Goal: Use online tool/utility: Utilize a website feature to perform a specific function

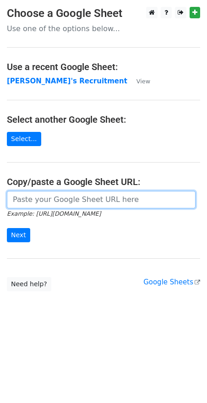
click at [72, 200] on input "url" at bounding box center [101, 199] width 189 height 17
paste input "[URL][DOMAIN_NAME]"
type input "[URL][DOMAIN_NAME]"
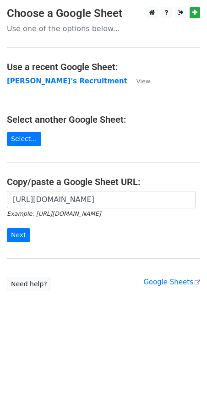
scroll to position [0, 0]
click at [12, 233] on input "Next" at bounding box center [18, 235] width 23 height 14
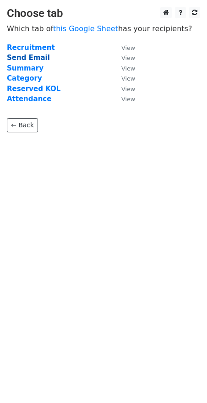
click at [25, 60] on strong "Send Email" at bounding box center [28, 58] width 43 height 8
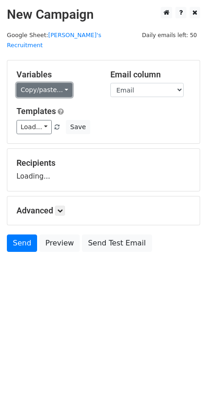
click at [63, 83] on link "Copy/paste..." at bounding box center [44, 90] width 56 height 14
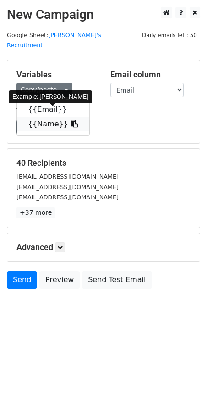
click at [70, 120] on icon at bounding box center [73, 123] width 7 height 7
